Goal: Information Seeking & Learning: Understand process/instructions

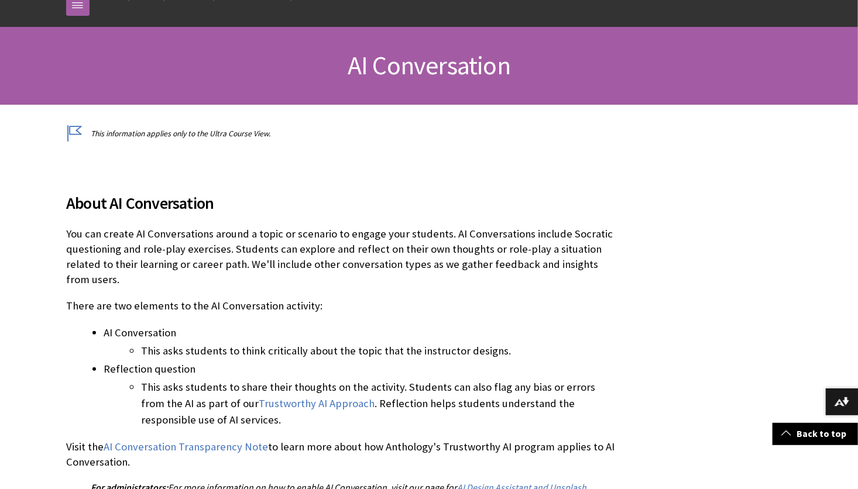
scroll to position [140, 0]
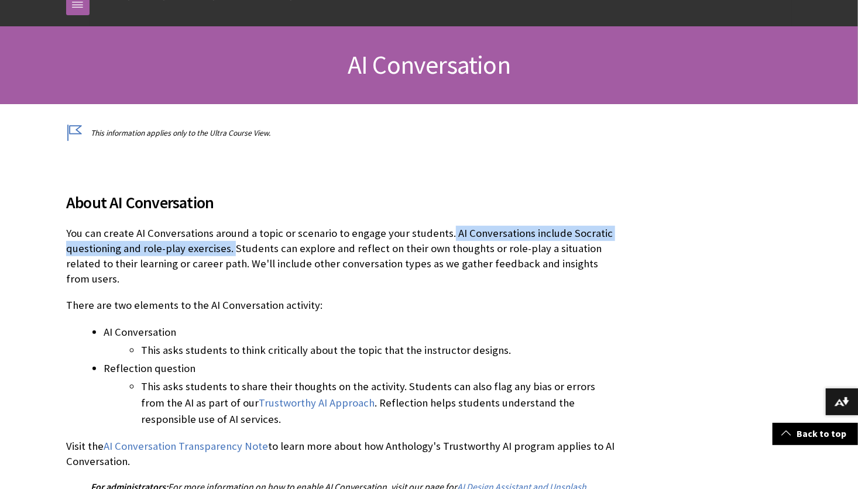
drag, startPoint x: 445, startPoint y: 232, endPoint x: 232, endPoint y: 241, distance: 213.7
click at [232, 241] on p "You can create AI Conversations around a topic or scenario to engage your stude…" at bounding box center [342, 256] width 552 height 61
copy p "AI Conversations include Socratic questioning and role-play exercises."
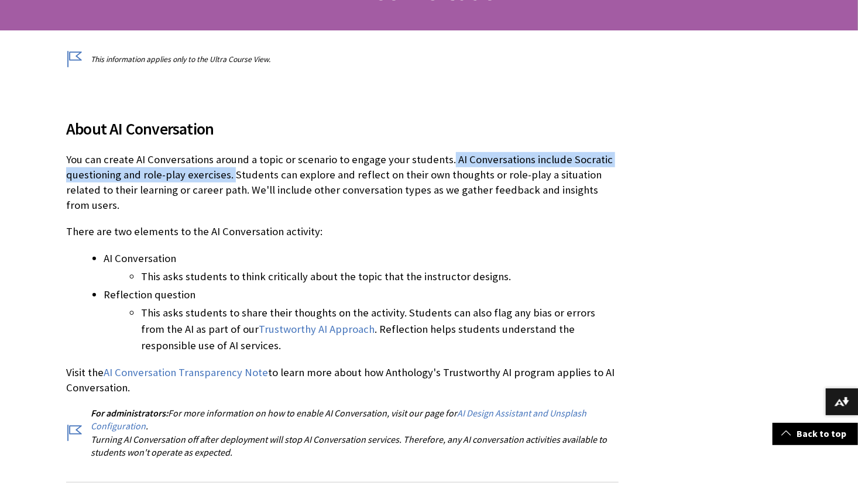
scroll to position [219, 0]
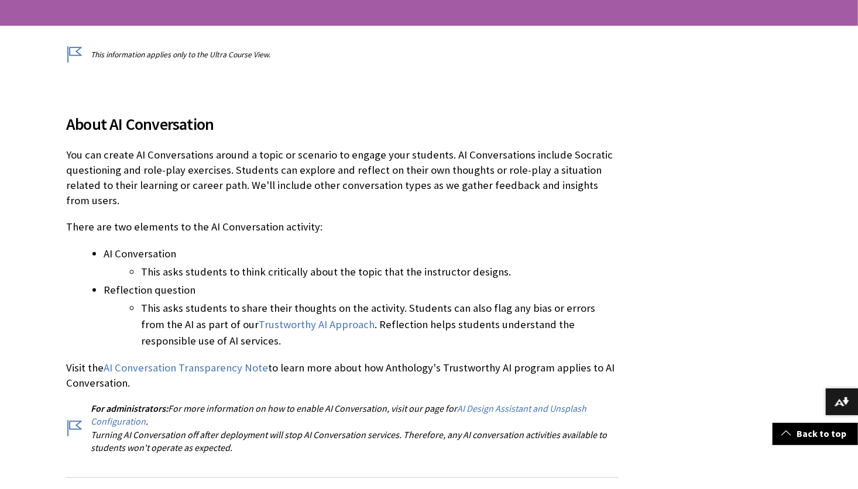
drag, startPoint x: 398, startPoint y: 312, endPoint x: 283, endPoint y: 264, distance: 125.4
click at [331, 257] on ul "AI Conversation This asks students to think critically about the topic that the…" at bounding box center [342, 298] width 552 height 104
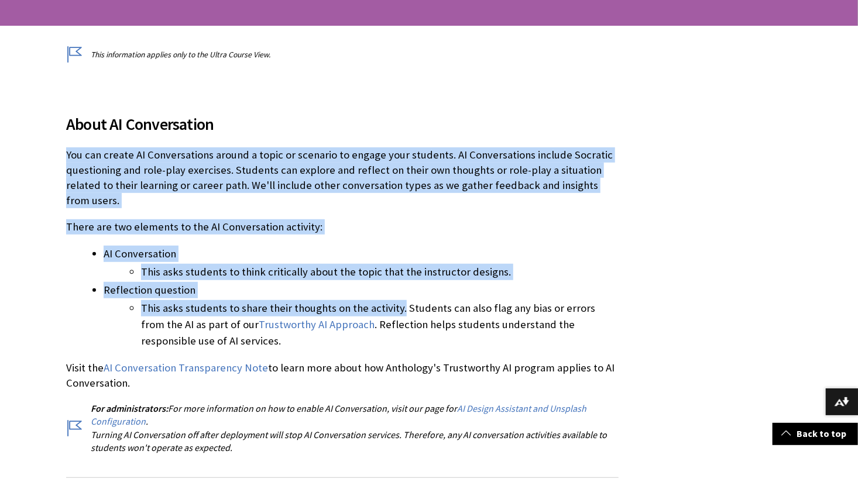
drag, startPoint x: 67, startPoint y: 156, endPoint x: 400, endPoint y: 301, distance: 363.9
click at [400, 301] on div "About AI Conversation You can create AI Conversations around a topic or scenari…" at bounding box center [342, 276] width 552 height 356
copy div "You can create AI Conversations around a topic or scenario to engage your stude…"
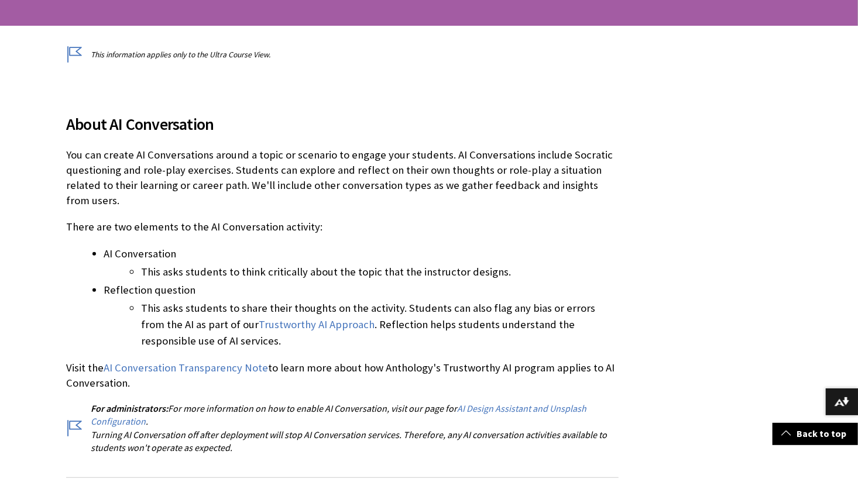
click at [295, 133] on span "About AI Conversation" at bounding box center [342, 124] width 552 height 25
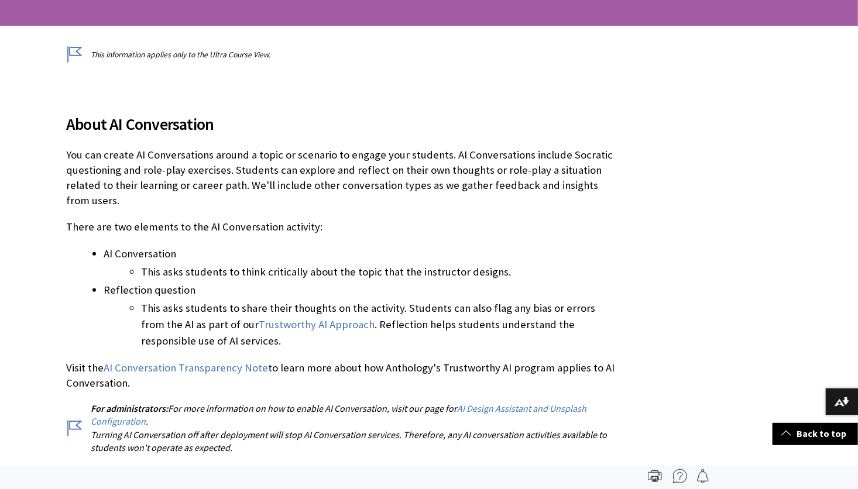
scroll to position [0, 0]
